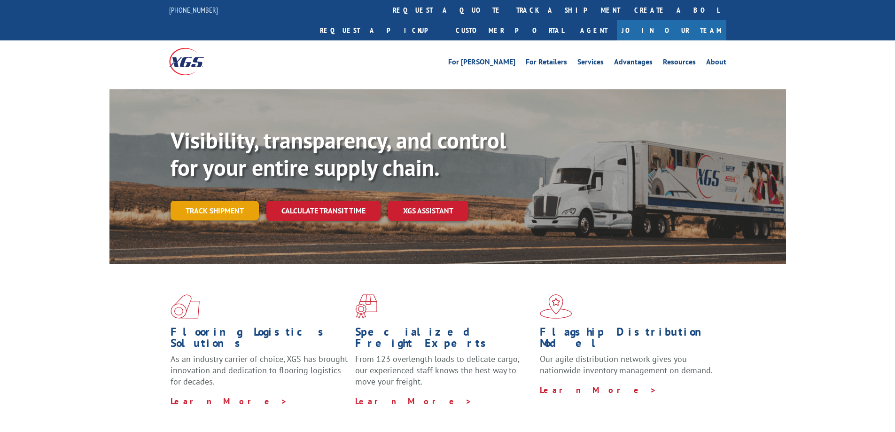
click at [211, 201] on link "Track shipment" at bounding box center [214, 211] width 88 height 20
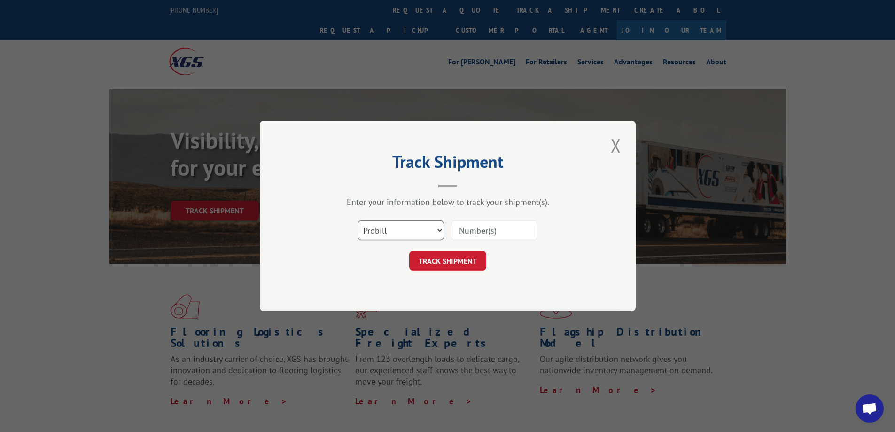
click at [394, 230] on select "Select category... Probill BOL PO" at bounding box center [400, 230] width 86 height 20
select select "bol"
click at [357, 220] on select "Select category... Probill BOL PO" at bounding box center [400, 230] width 86 height 20
click at [492, 229] on input at bounding box center [494, 230] width 86 height 20
click at [475, 226] on input at bounding box center [494, 230] width 86 height 20
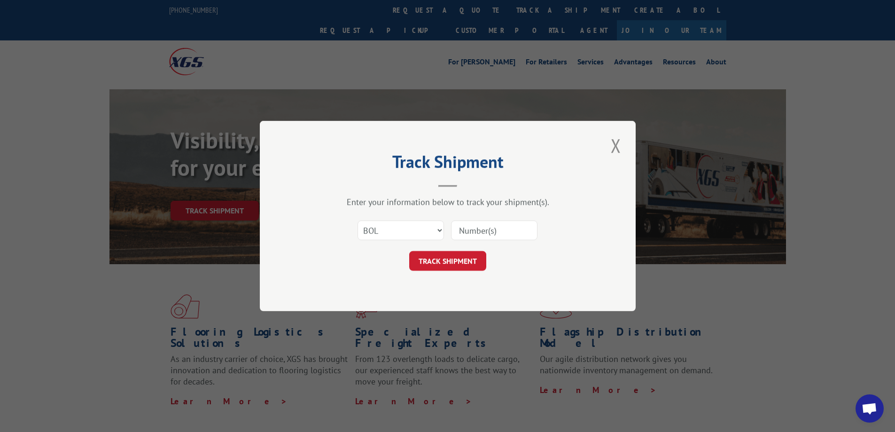
paste input "2549335"
type input "2549335"
click at [452, 260] on button "TRACK SHIPMENT" at bounding box center [447, 261] width 77 height 20
